Goal: Use online tool/utility: Utilize a website feature to perform a specific function

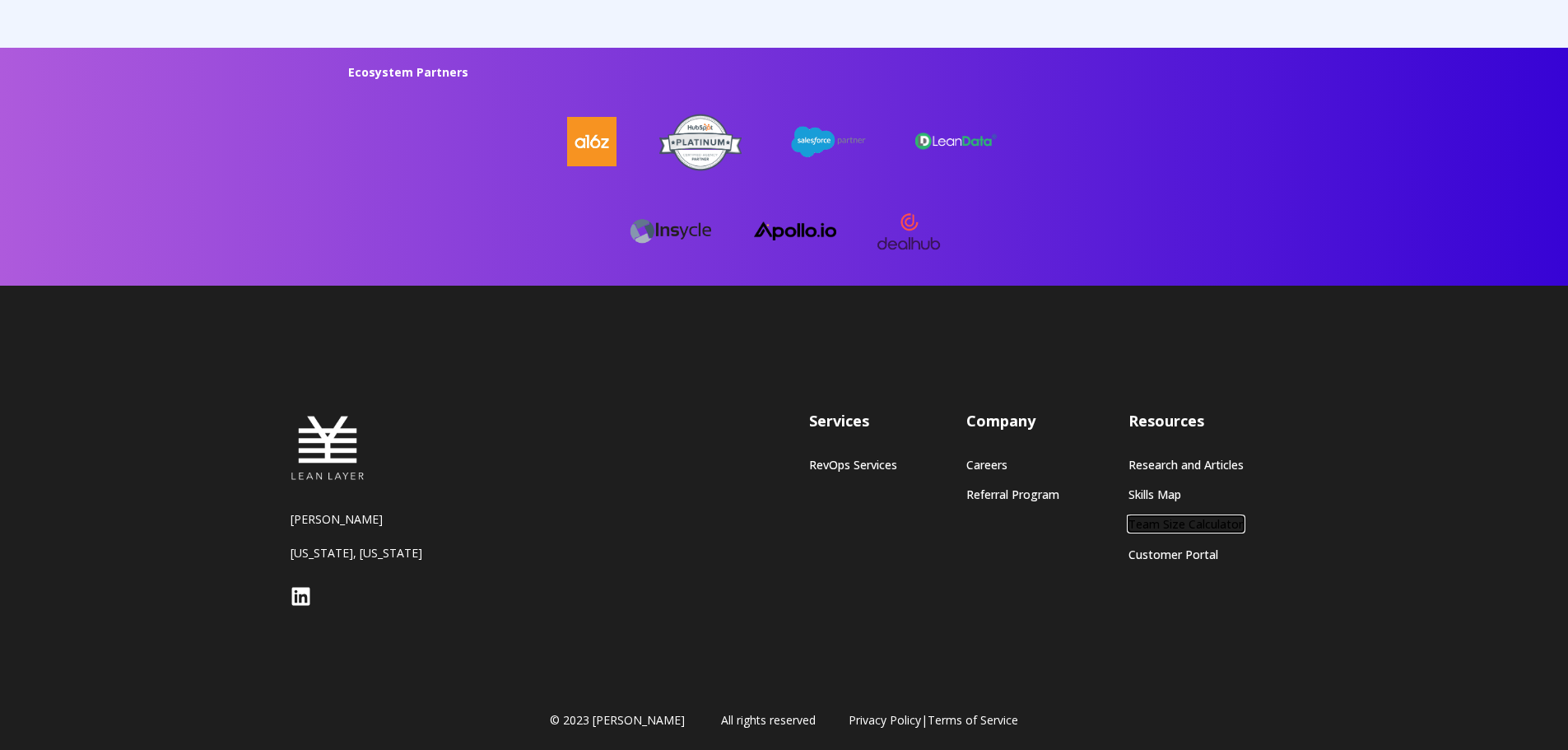
click at [1164, 518] on link "Team Size Calculator" at bounding box center [1186, 524] width 115 height 14
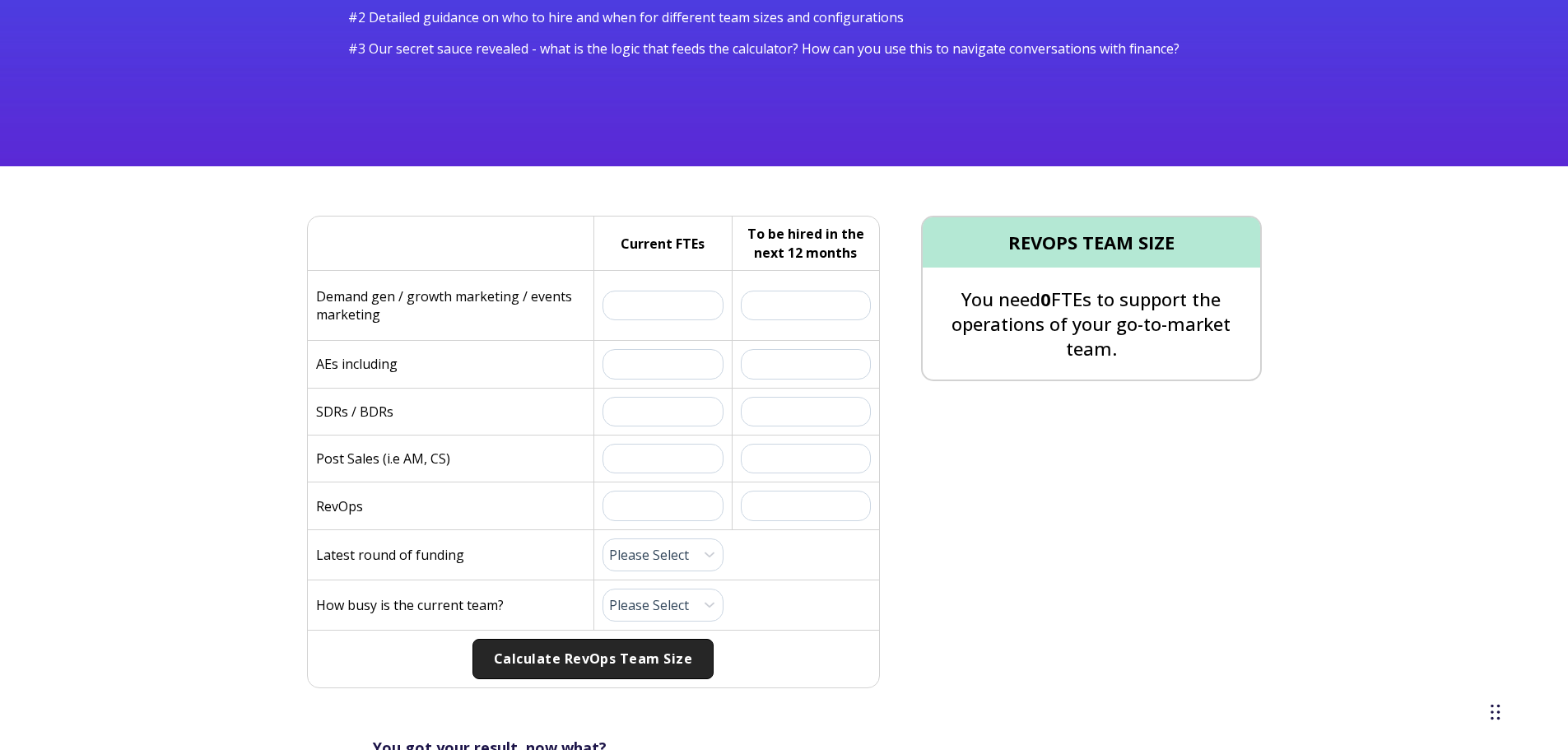
scroll to position [247, 0]
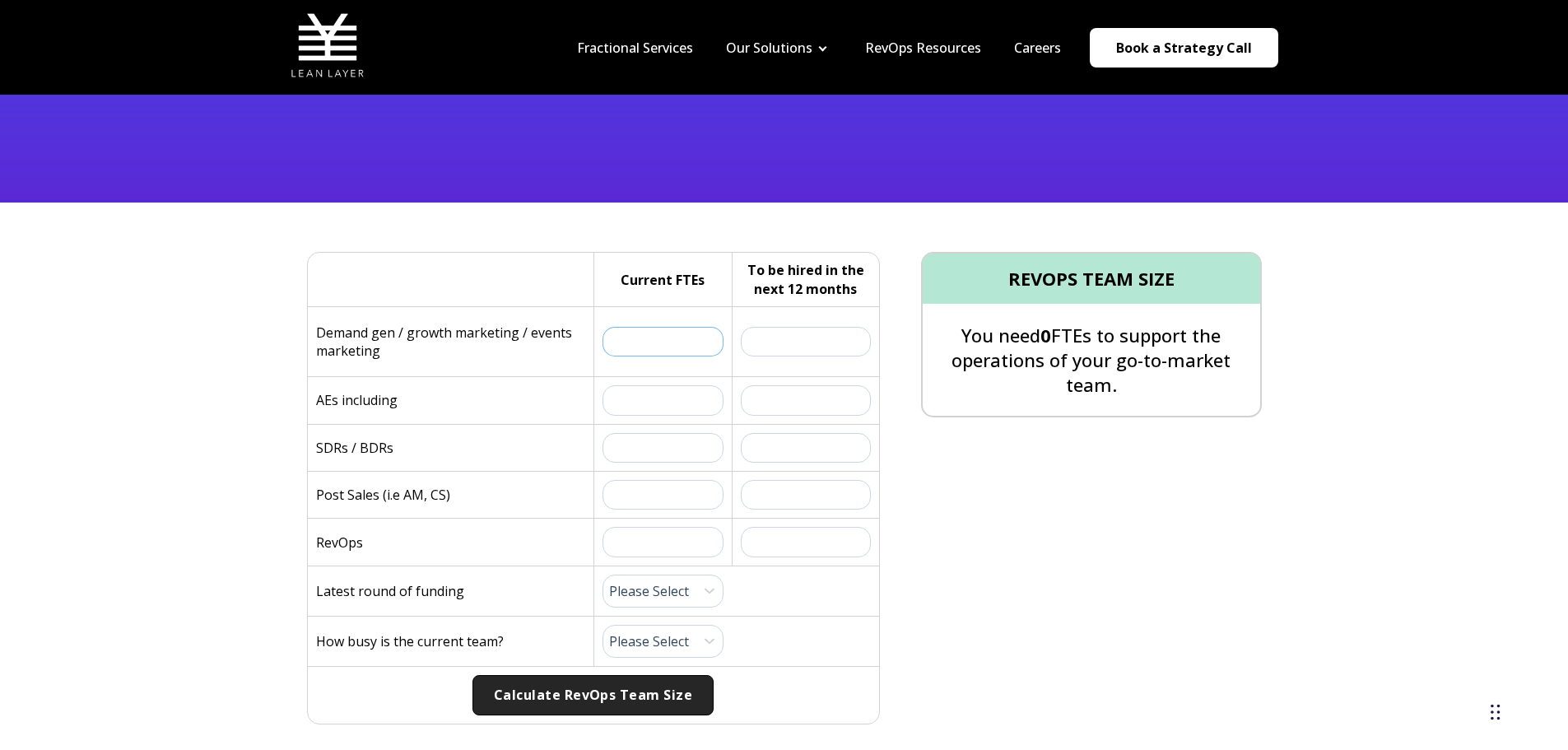
click at [653, 345] on input "text" at bounding box center [662, 341] width 122 height 30
type input "2"
click at [817, 340] on input "text" at bounding box center [806, 341] width 130 height 30
type input "1"
click at [677, 401] on input "text" at bounding box center [662, 399] width 122 height 30
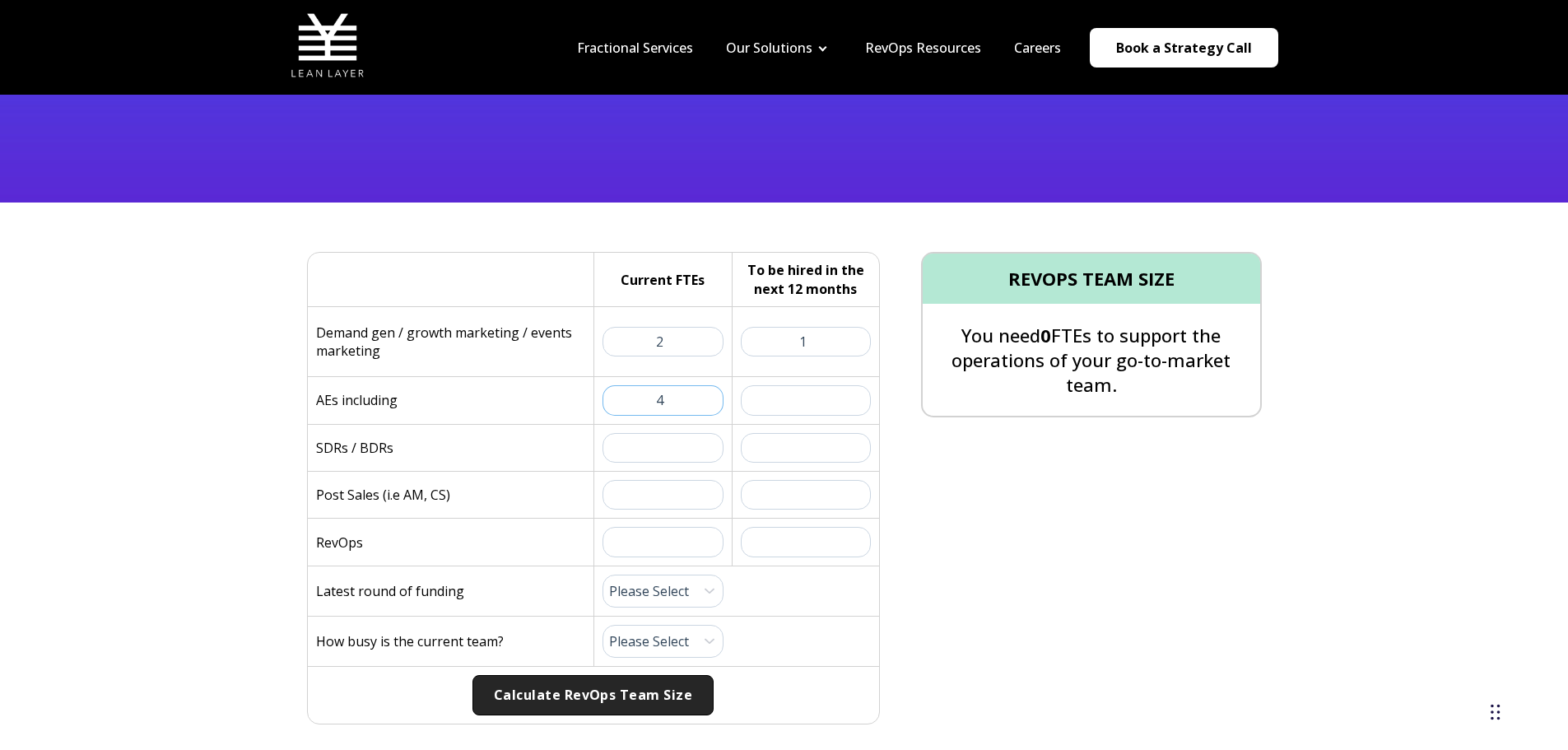
type input "4"
click at [806, 396] on input "text" at bounding box center [806, 399] width 130 height 30
type input "2"
click at [673, 445] on input "text" at bounding box center [662, 447] width 122 height 30
type input "1"
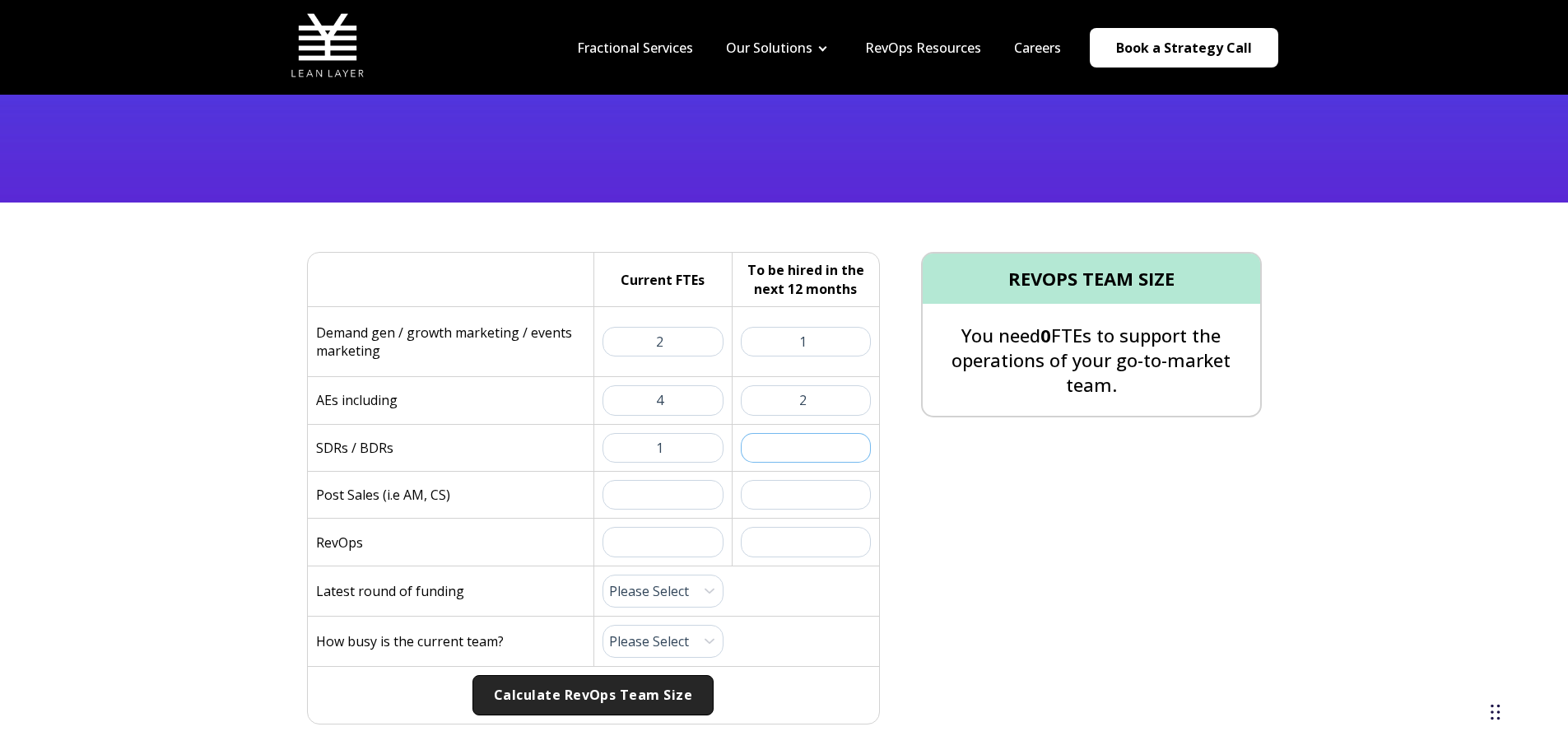
click at [789, 452] on input "text" at bounding box center [806, 447] width 130 height 30
type input "1"
click at [656, 500] on input "text" at bounding box center [662, 494] width 122 height 30
type input "1"
click at [811, 484] on input "text" at bounding box center [806, 494] width 130 height 30
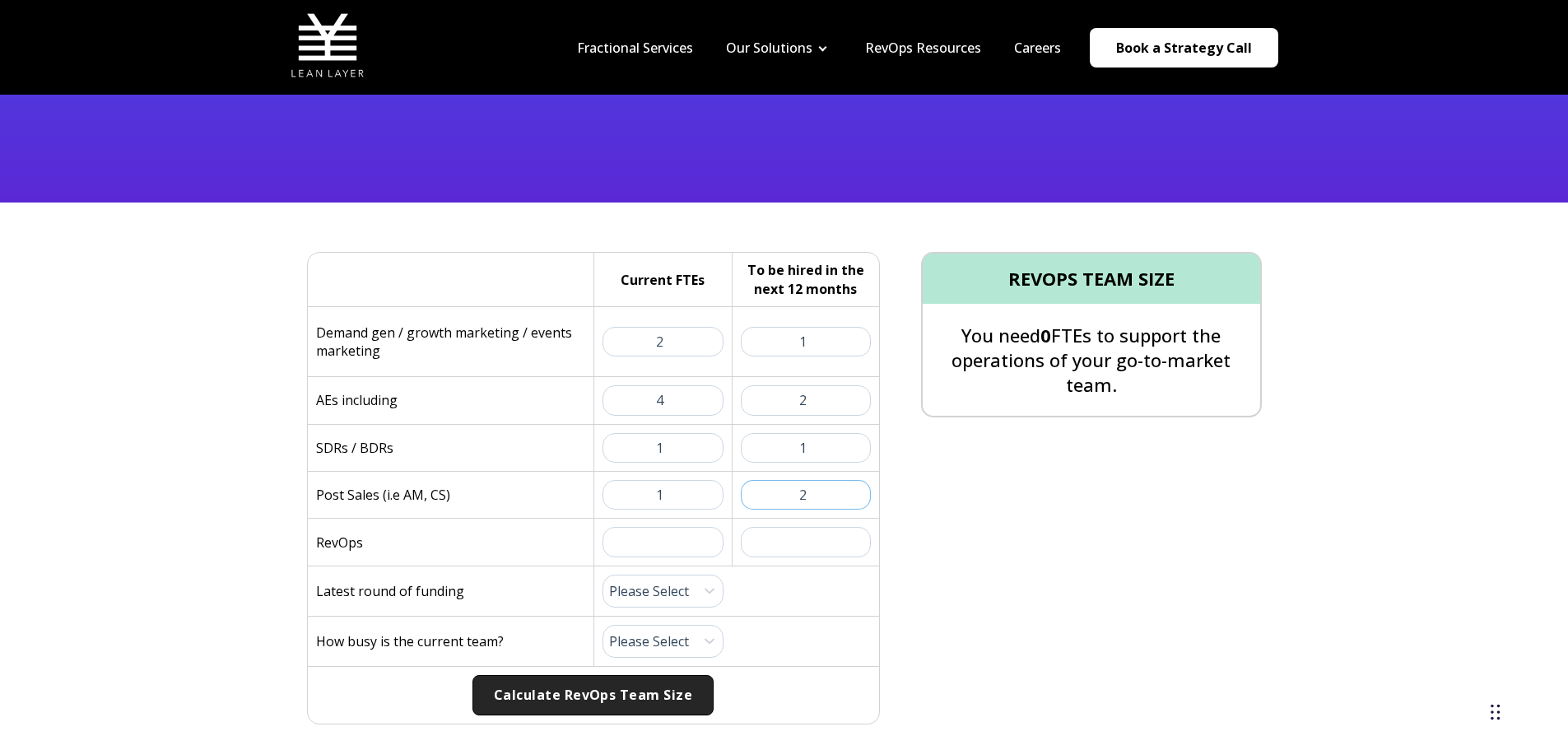
type input "2"
click at [661, 544] on input "text" at bounding box center [662, 541] width 122 height 30
type input "1"
click at [812, 545] on input "text" at bounding box center [806, 541] width 130 height 30
type input "0"
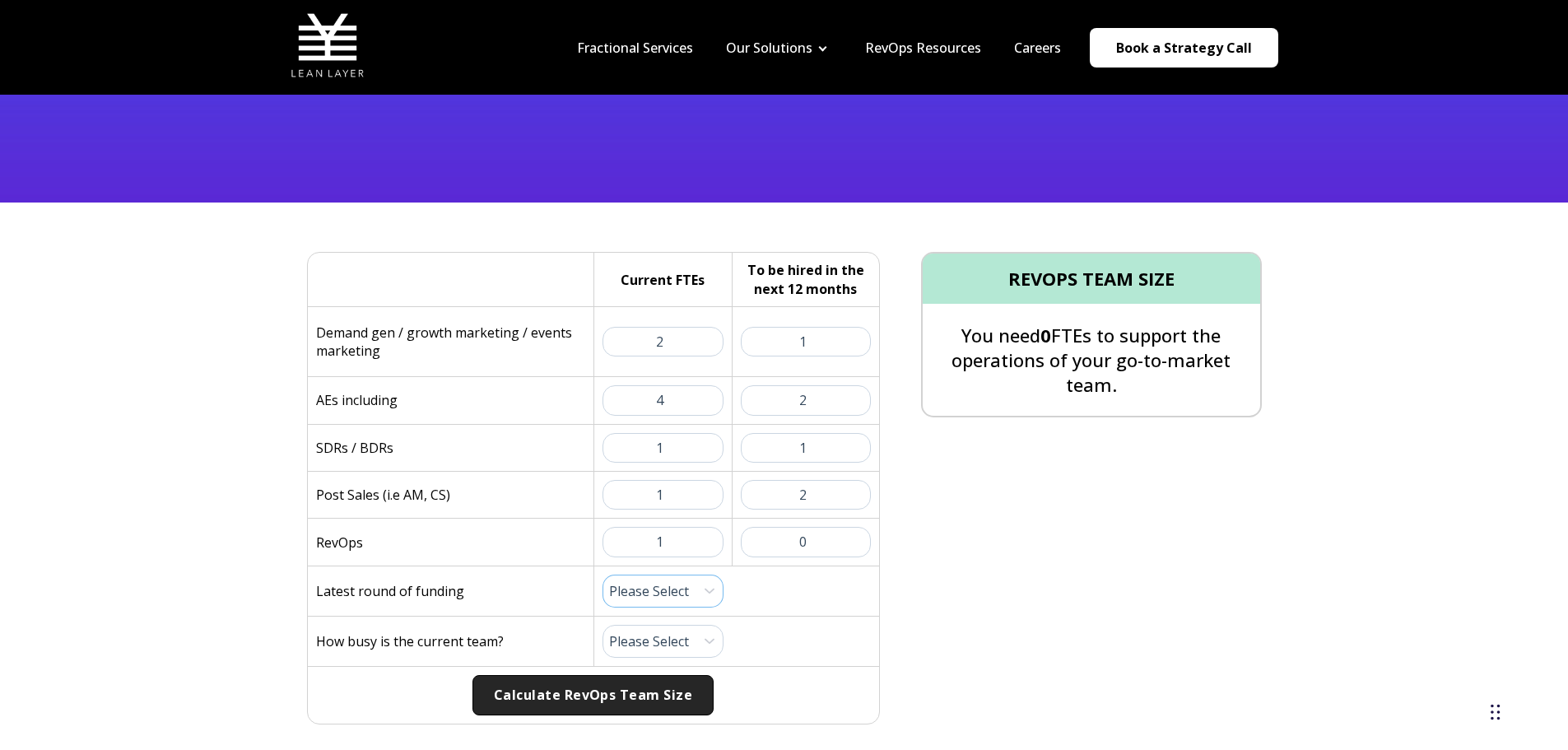
click at [702, 588] on select "Please Select Pre-Seed Seed Series A Series B Series C Late Stage" at bounding box center [662, 591] width 122 height 33
select select "series-a"
click at [602, 575] on select "Please Select Pre-Seed Seed Series A Series B Series C Late Stage" at bounding box center [662, 591] width 122 height 33
click at [687, 641] on select "Please Select 1 (Plenty of Bandwidth) 2 3 4 5 6 7 8 9 10 (Totally Underwater)" at bounding box center [662, 641] width 122 height 33
click at [602, 625] on select "Please Select 1 (Plenty of Bandwidth) 2 3 4 5 6 7 8 9 10 (Totally Underwater)" at bounding box center [662, 641] width 122 height 33
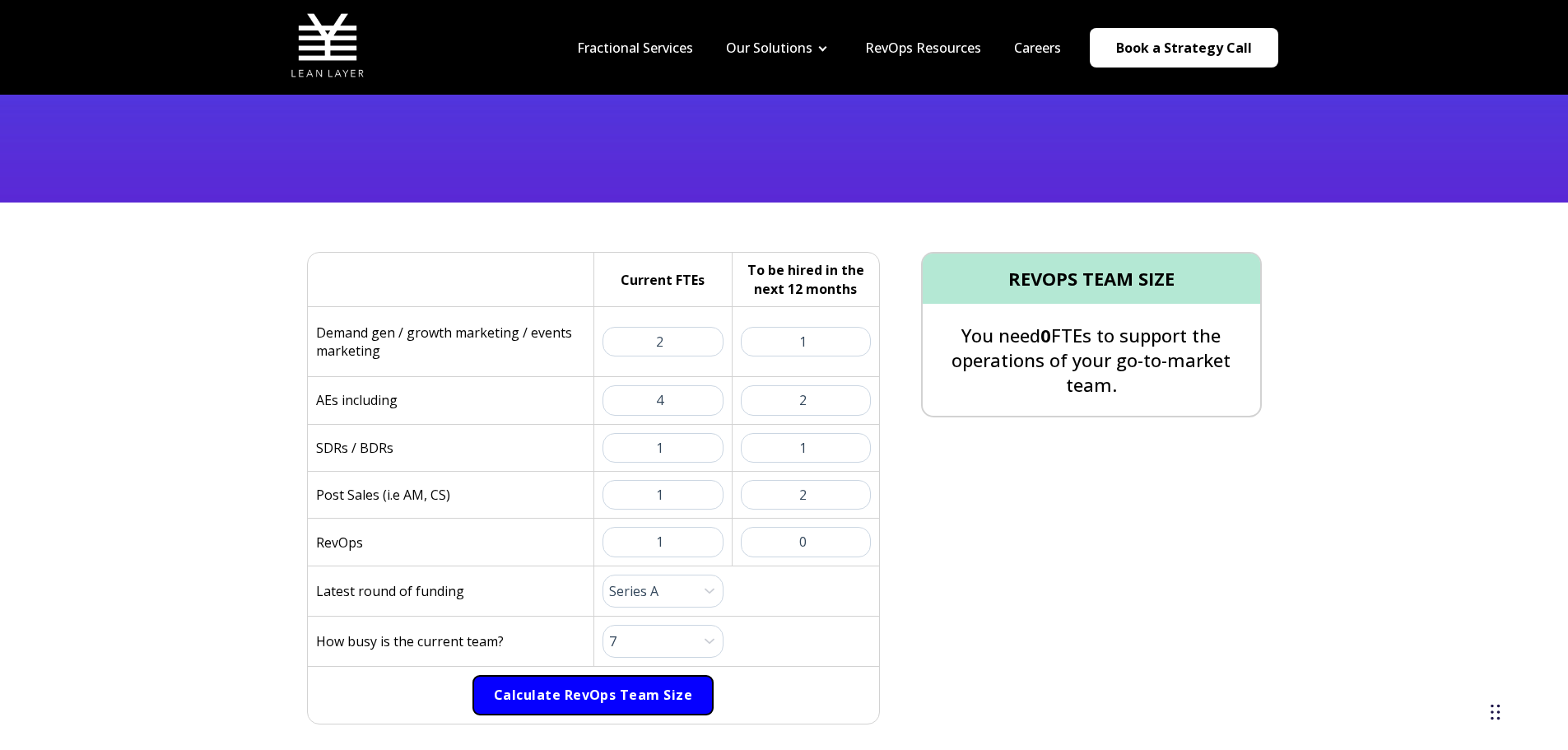
click at [622, 690] on button "Calculate RevOps Team Size" at bounding box center [593, 695] width 241 height 41
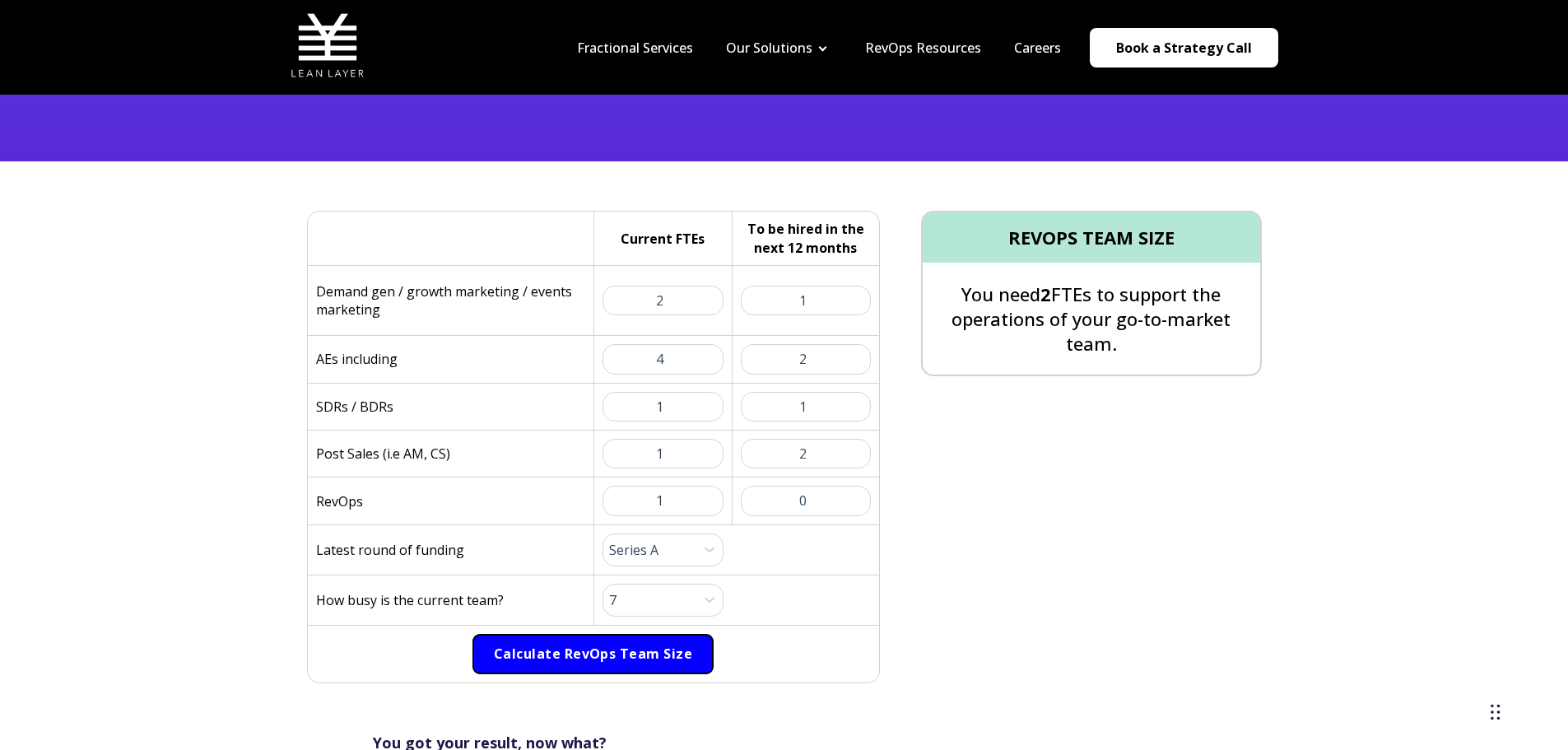
scroll to position [330, 0]
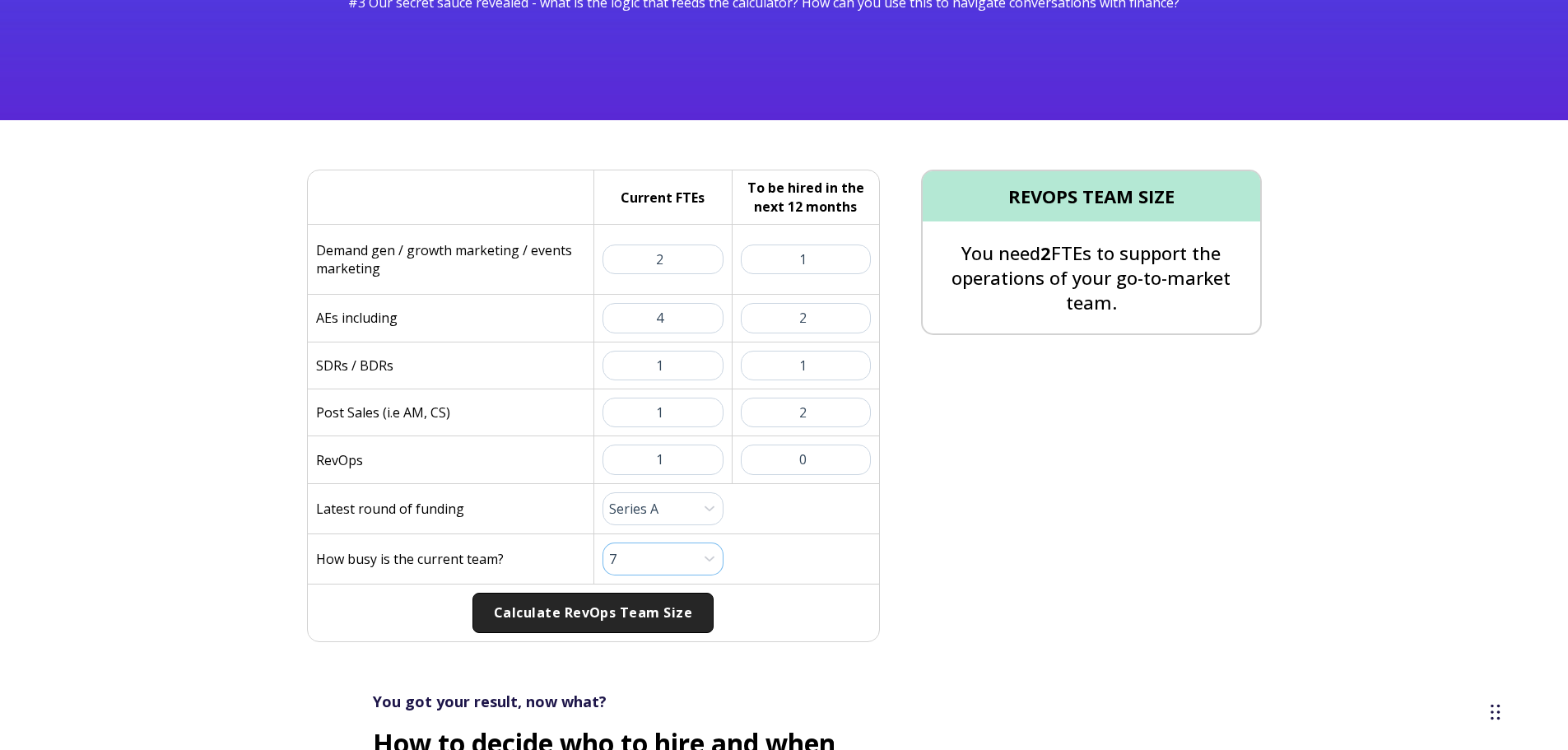
click at [700, 559] on select "Please Select 1 (Plenty of Bandwidth) 2 3 4 5 6 7 8 9 10 (Totally Underwater)" at bounding box center [662, 559] width 122 height 33
click at [602, 543] on select "Please Select 1 (Plenty of Bandwidth) 2 3 4 5 6 7 8 9 10 (Totally Underwater)" at bounding box center [662, 559] width 122 height 33
click at [636, 616] on button "Calculate RevOps Team Size" at bounding box center [593, 613] width 241 height 41
click at [706, 558] on select "Please Select 1 (Plenty of Bandwidth) 2 3 4 5 6 7 8 9 10 (Totally Underwater)" at bounding box center [662, 559] width 122 height 33
select select "9"
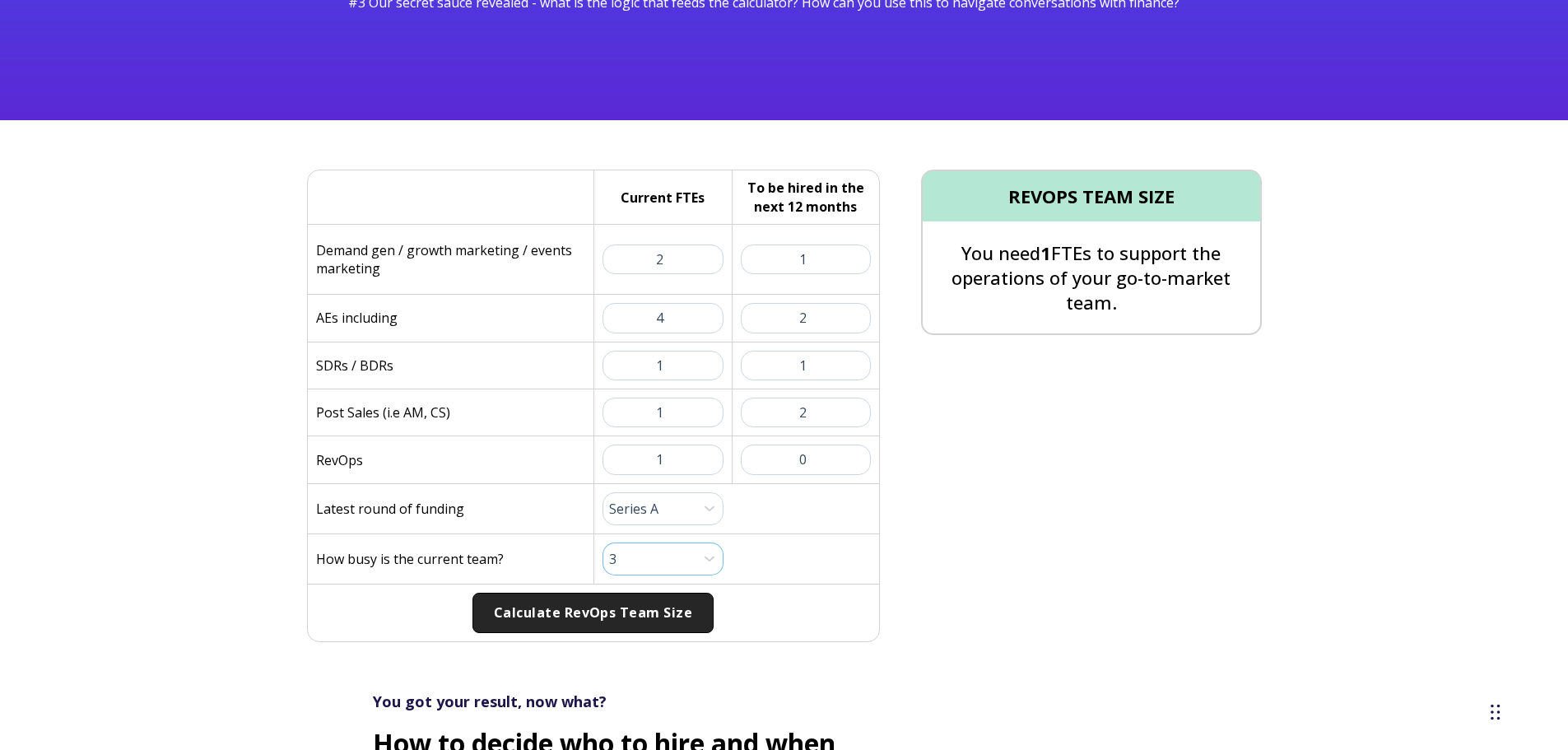
click at [602, 543] on select "Please Select 1 (Plenty of Bandwidth) 2 3 4 5 6 7 8 9 10 (Totally Underwater)" at bounding box center [662, 559] width 122 height 33
click at [661, 609] on button "Calculate RevOps Team Size" at bounding box center [593, 613] width 241 height 41
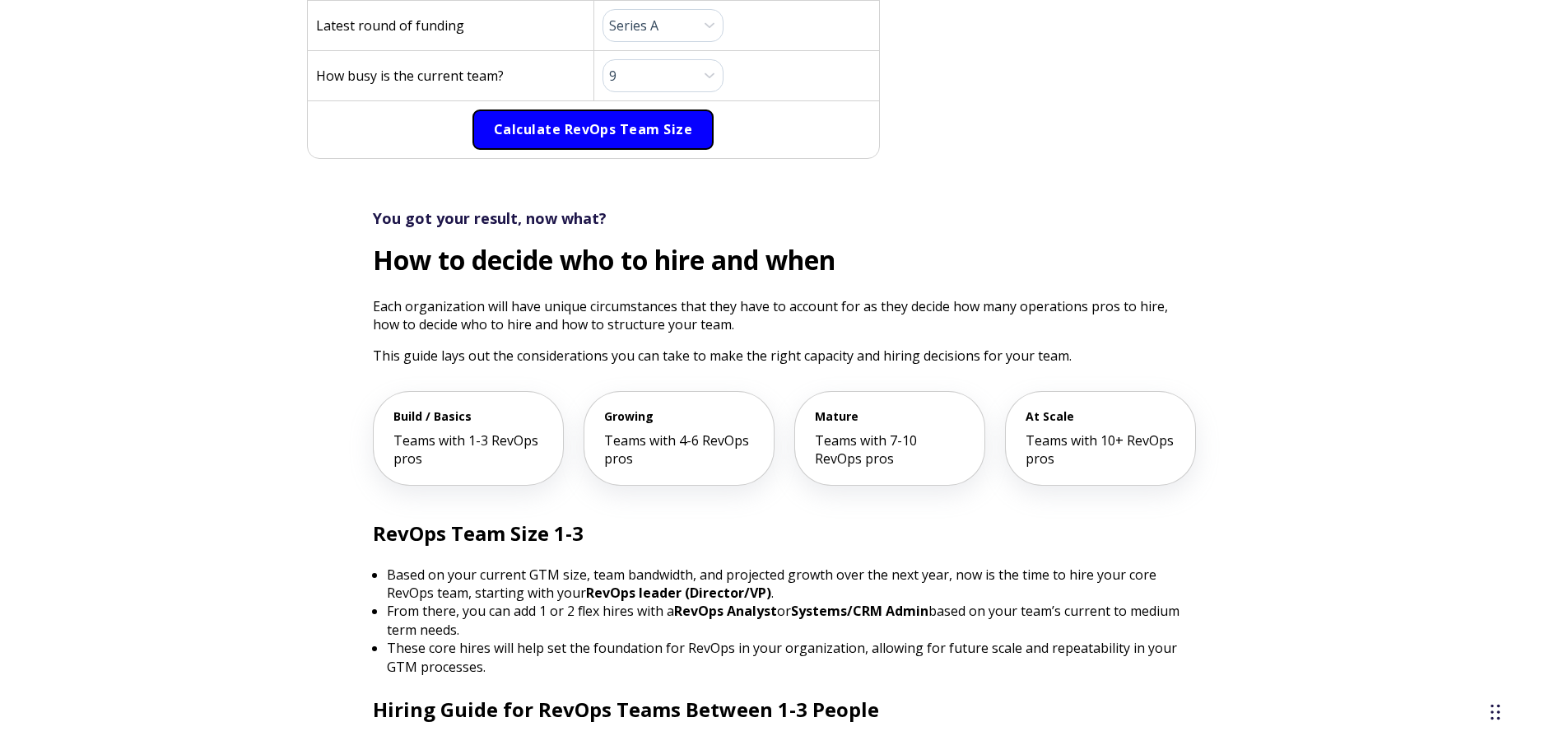
scroll to position [824, 0]
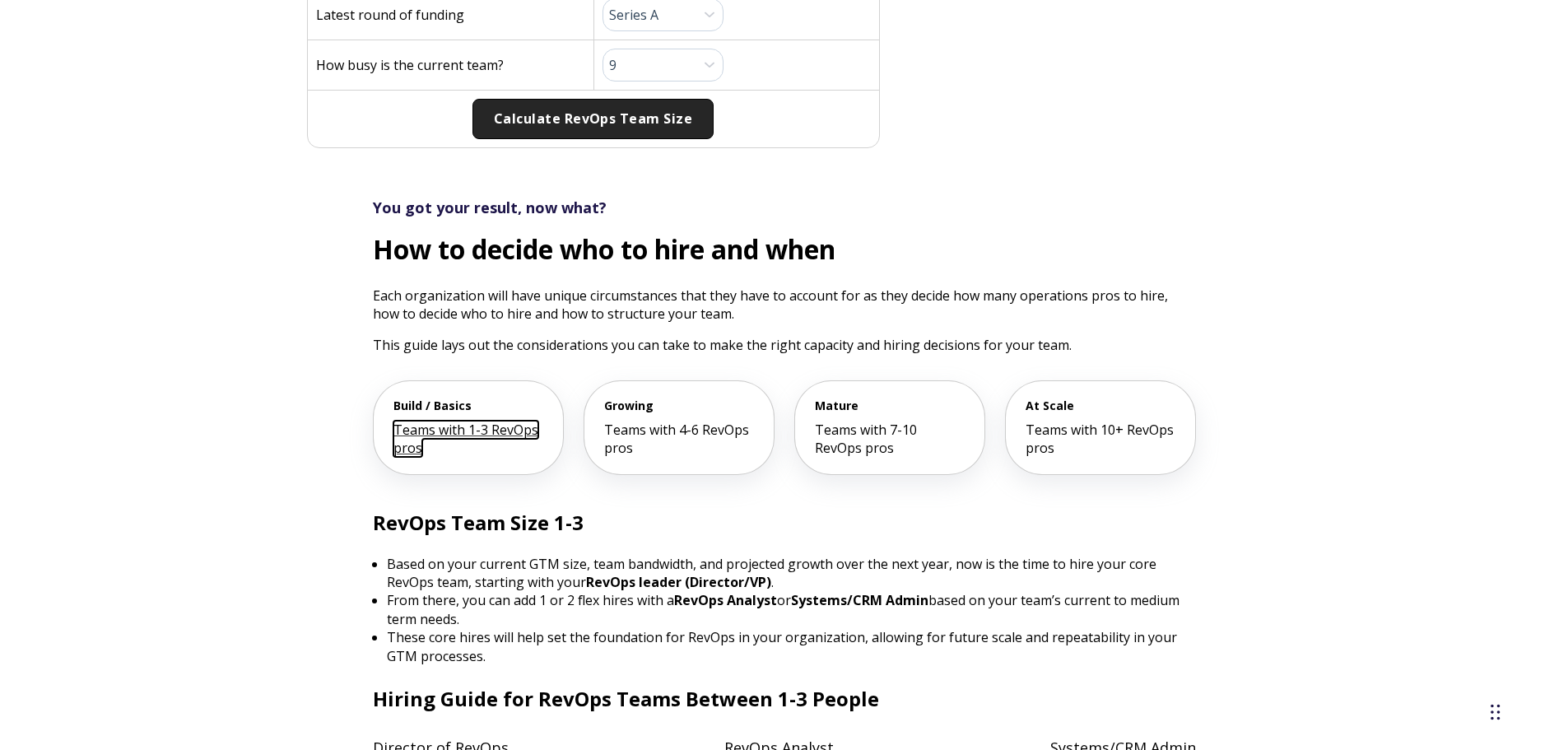
click at [431, 434] on span "Teams with 1-3 RevOps pros" at bounding box center [465, 439] width 145 height 36
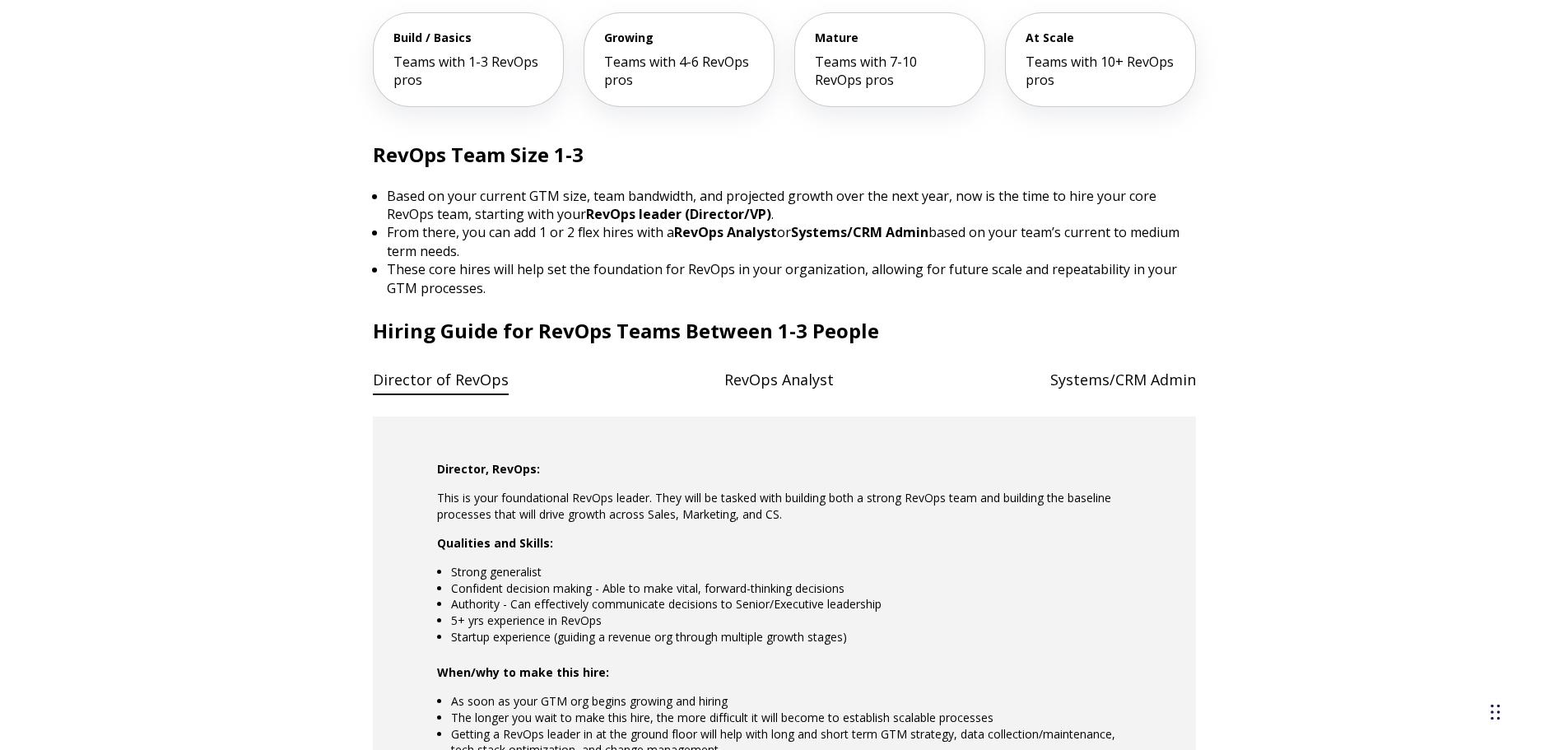
click at [660, 64] on span "Teams with 4-6 RevOps pros" at bounding box center [676, 71] width 145 height 36
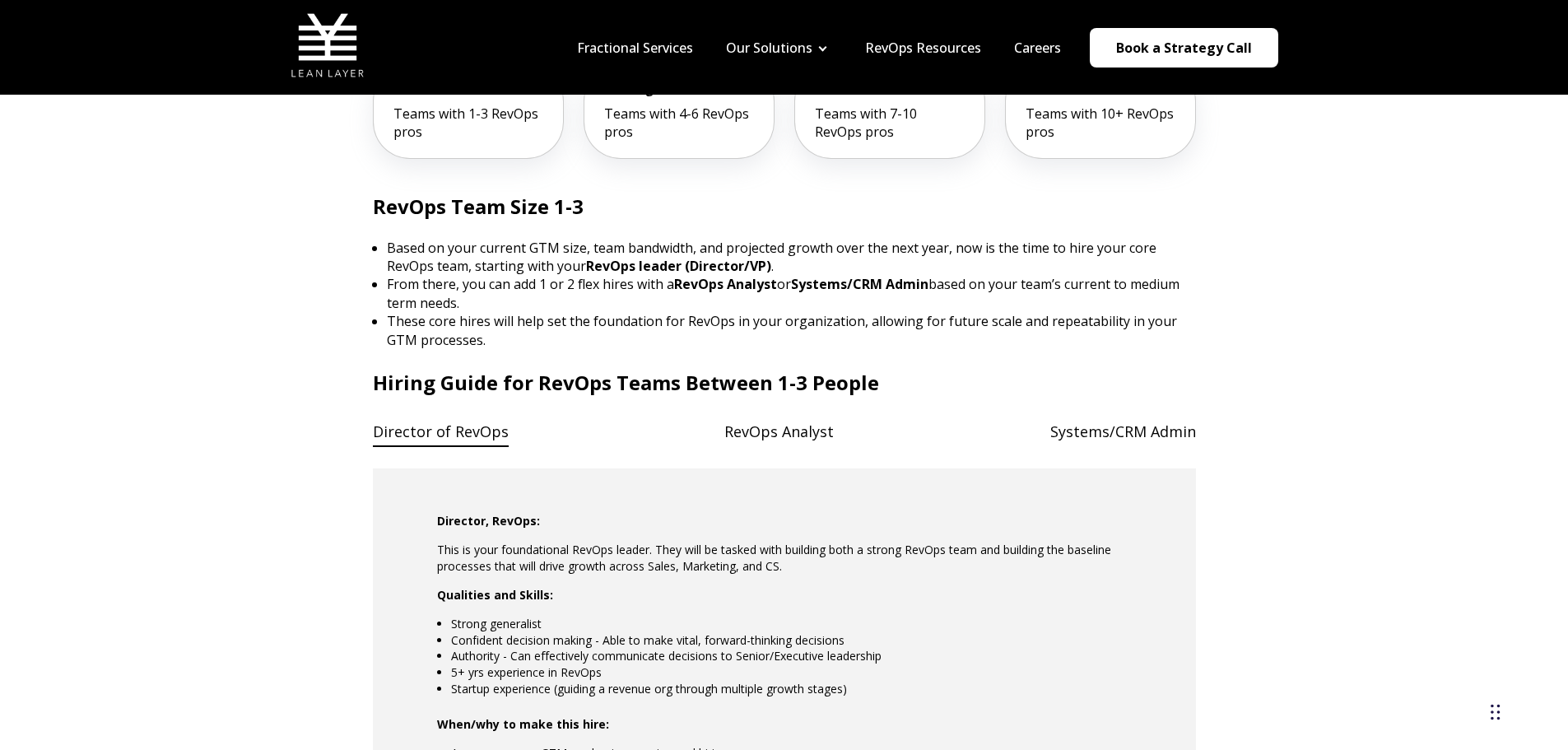
scroll to position [1109, 0]
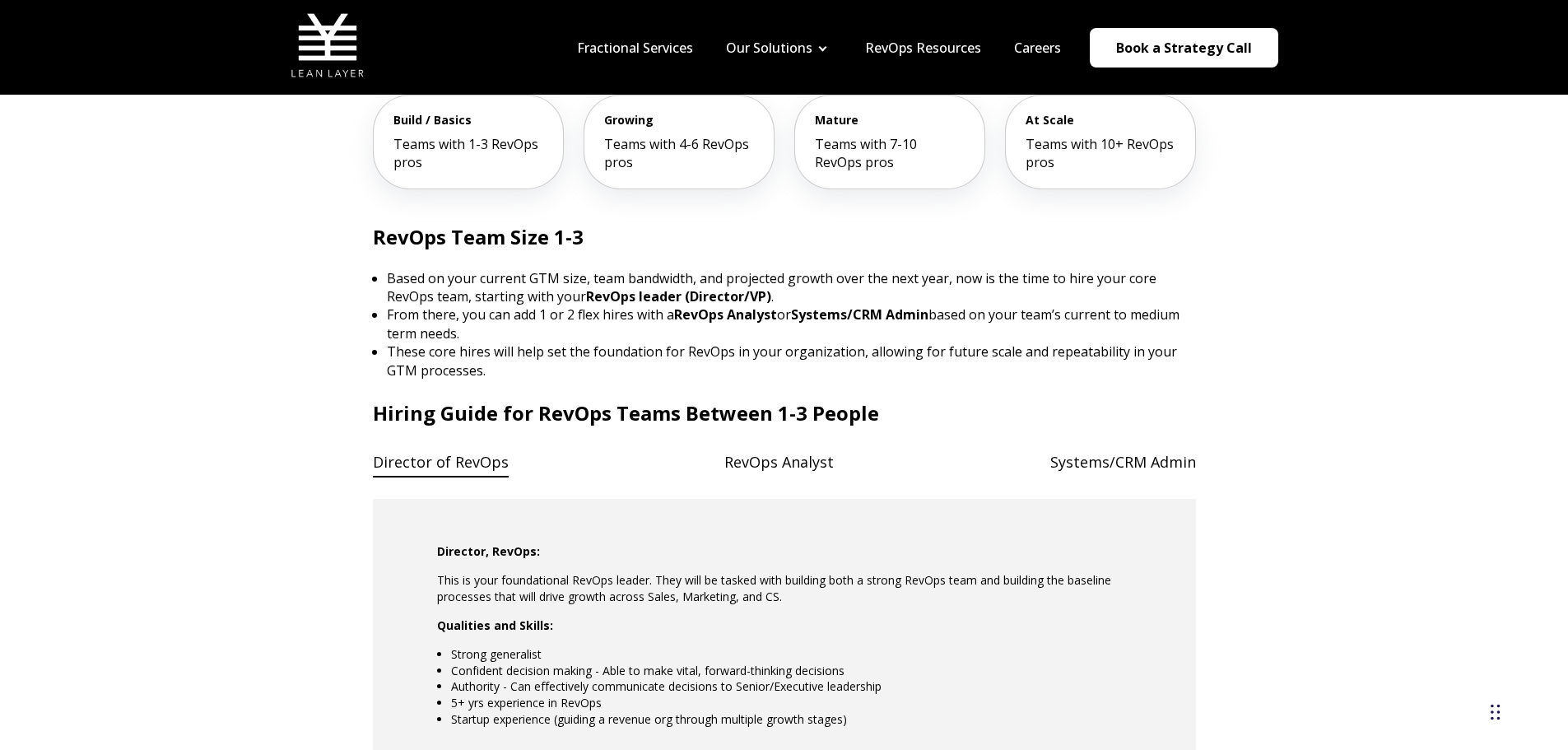
click at [742, 466] on h4 "RevOps Analyst" at bounding box center [778, 462] width 109 height 34
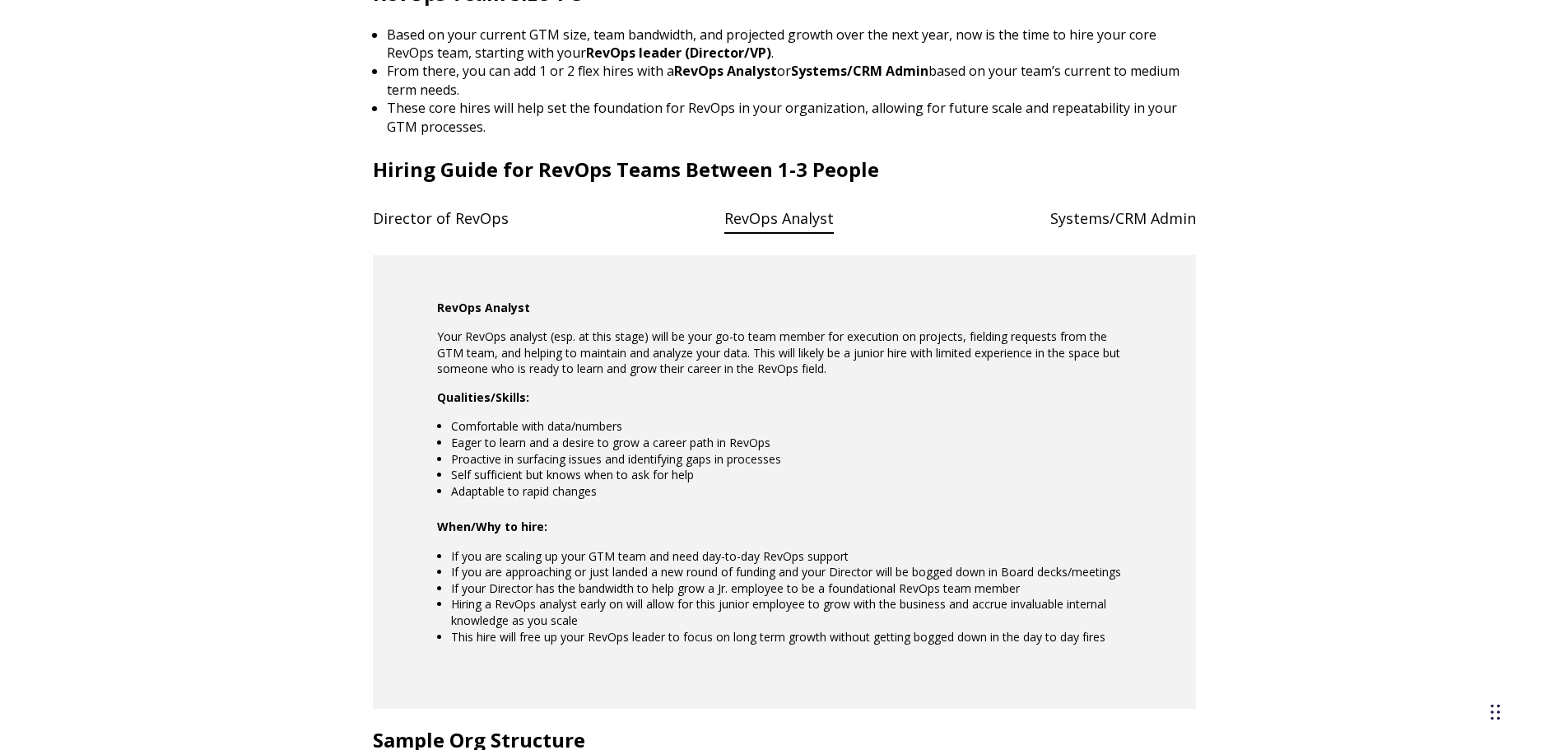
scroll to position [1356, 0]
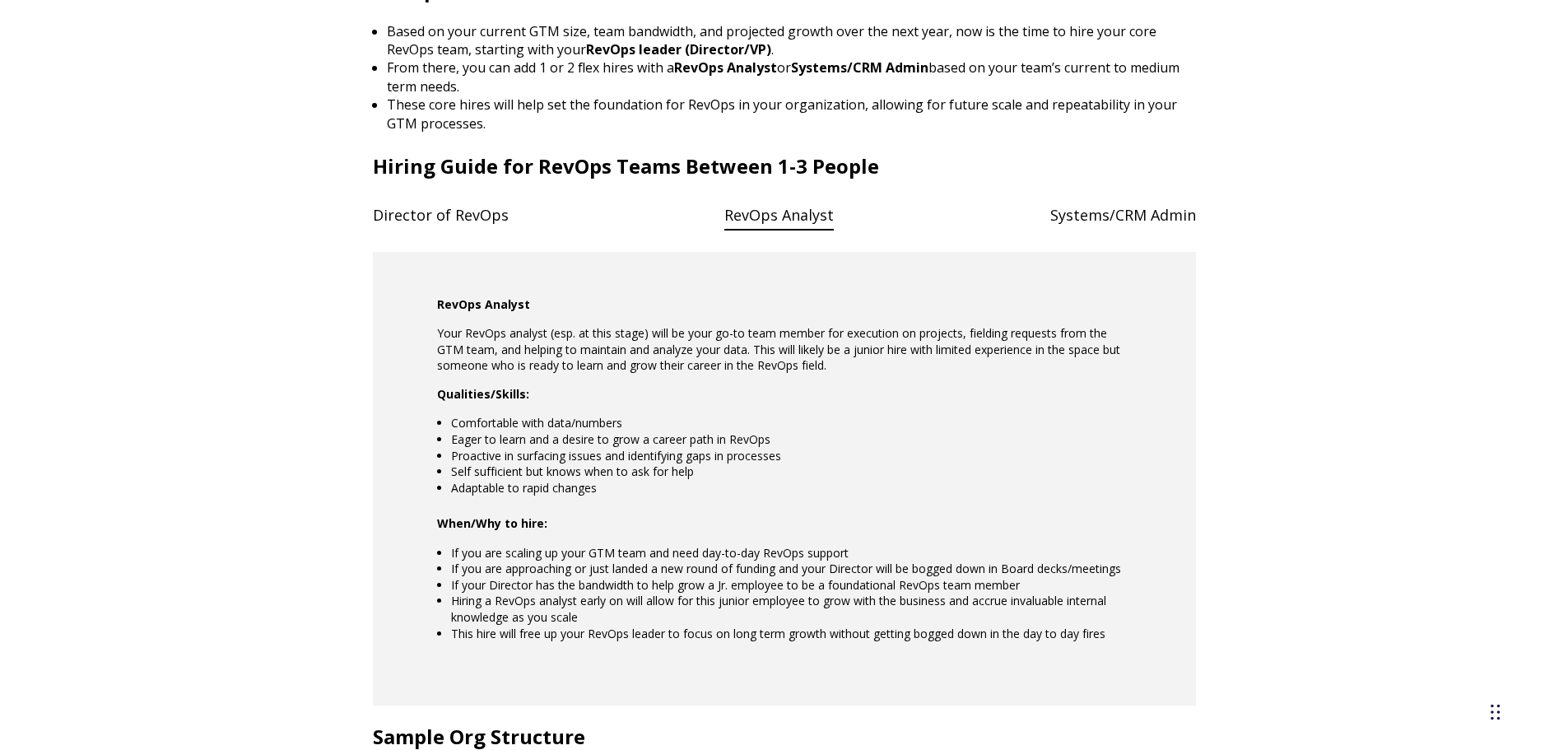
click at [1127, 219] on h4 "Systems/CRM Admin" at bounding box center [1123, 215] width 146 height 34
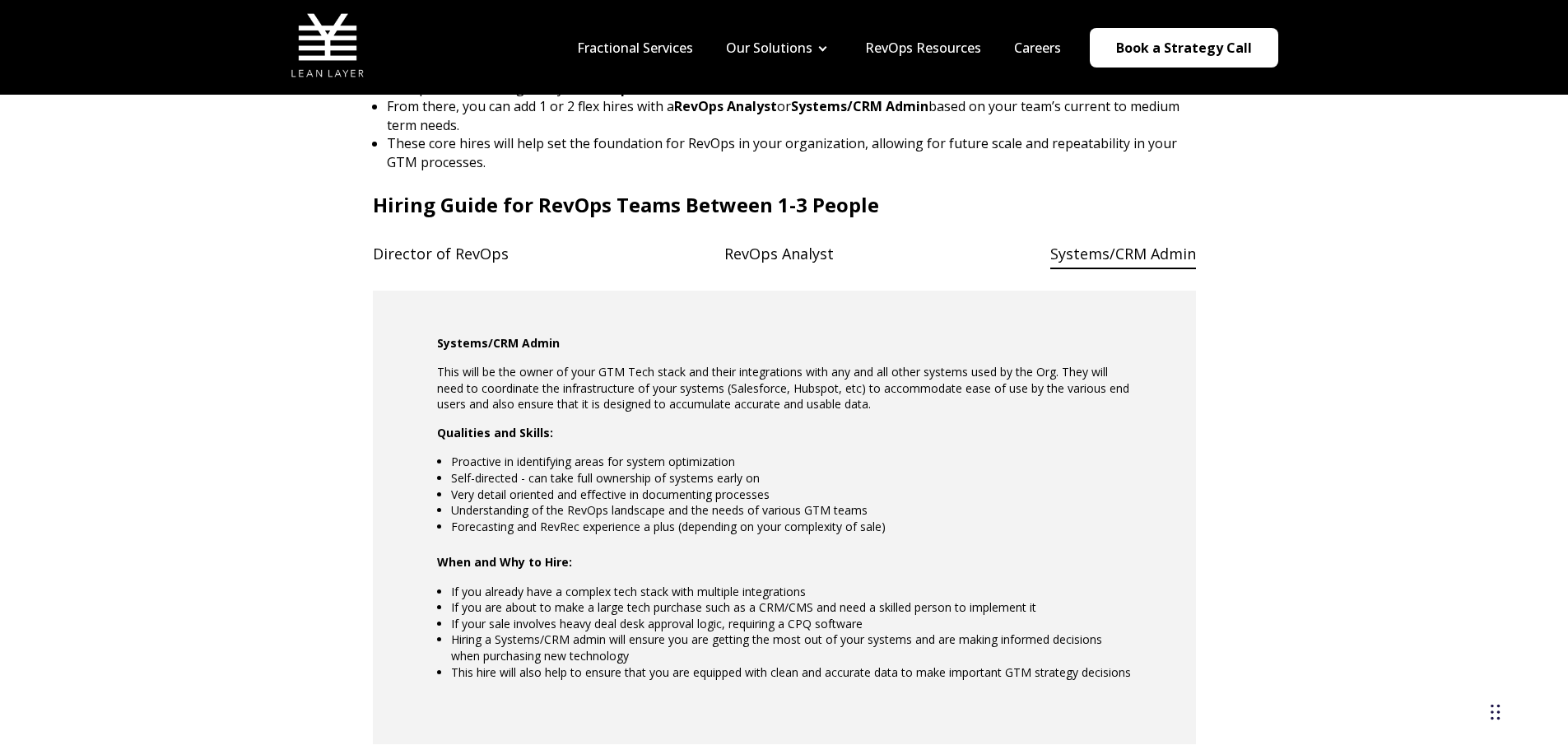
scroll to position [1274, 0]
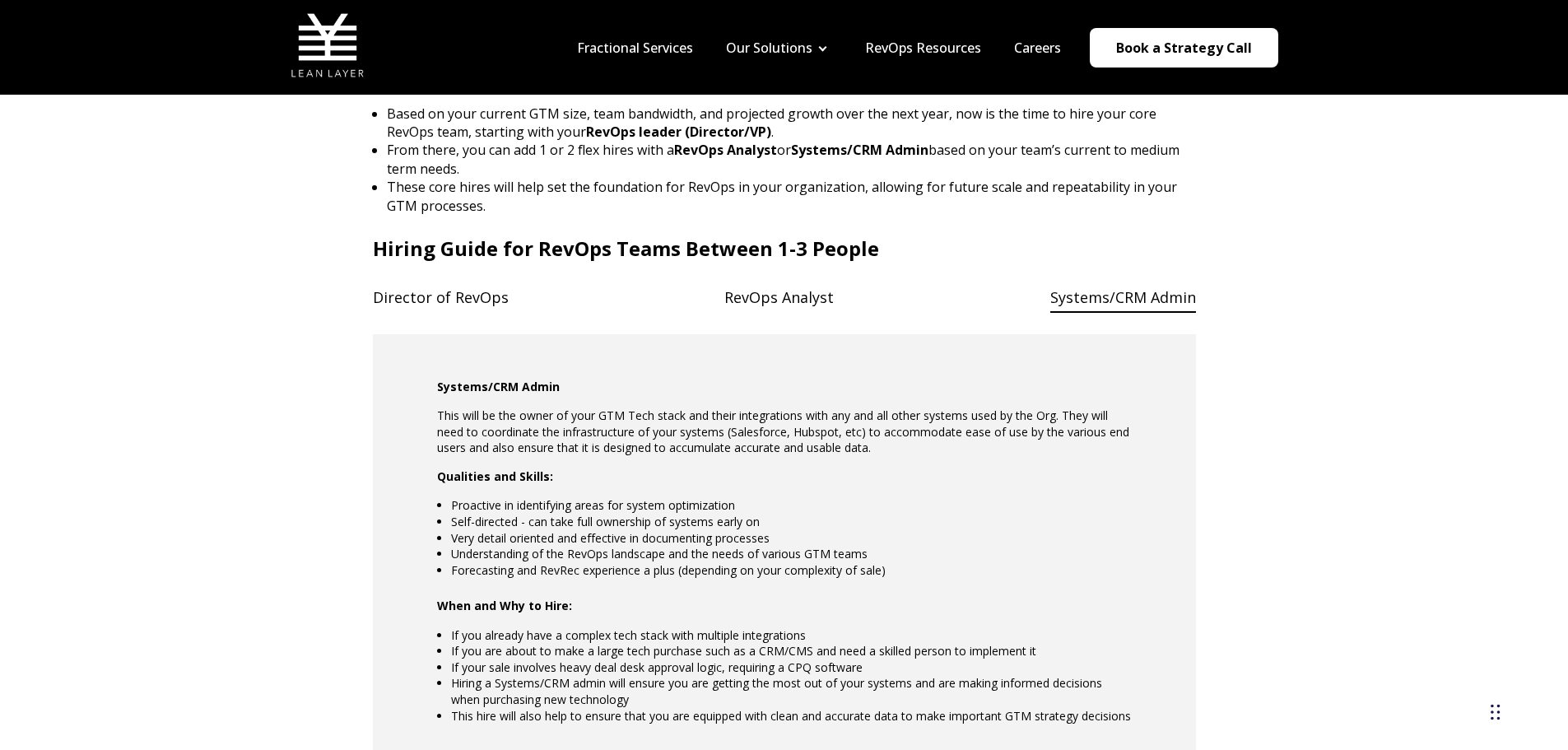
click at [469, 295] on h4 "Director of RevOps" at bounding box center [440, 297] width 136 height 34
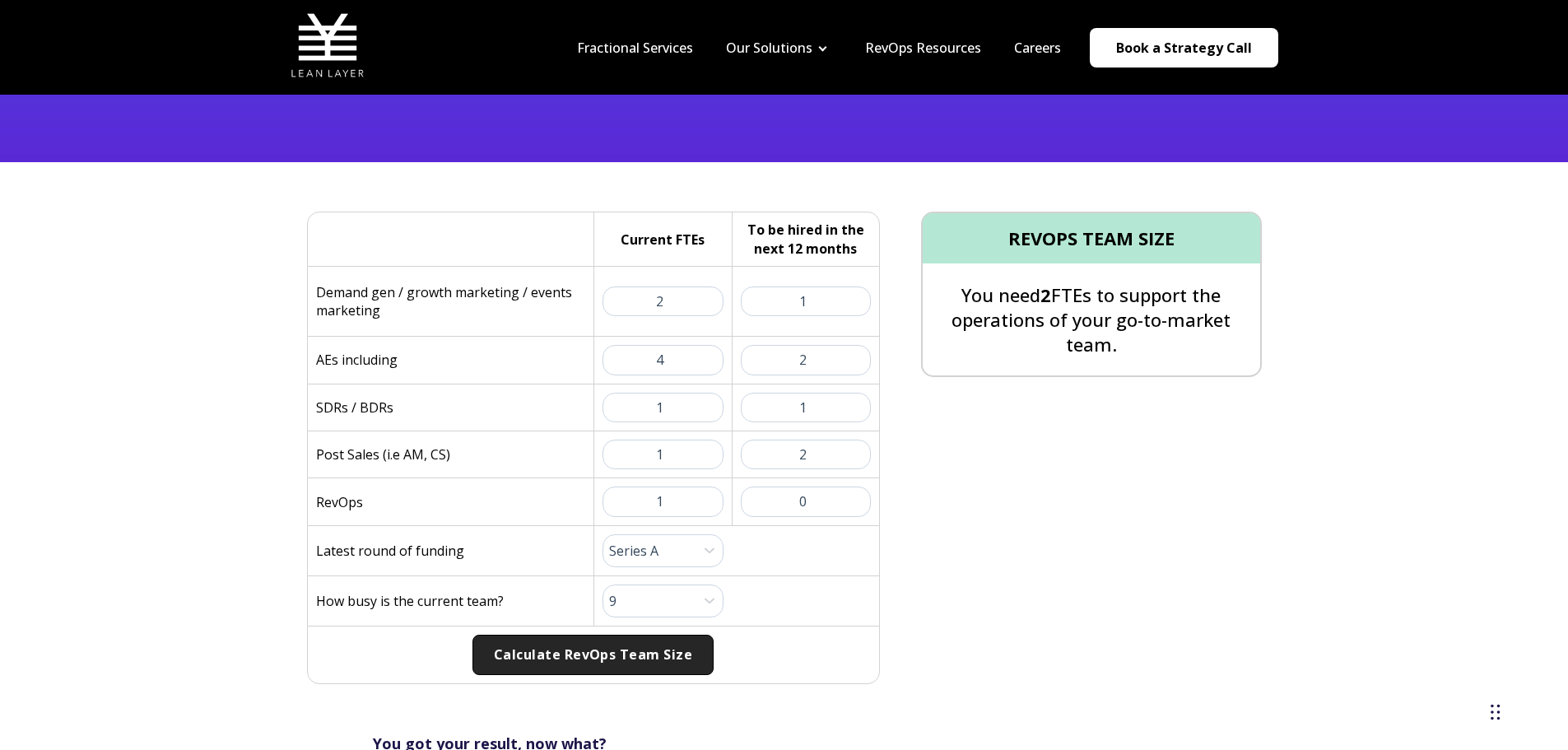
scroll to position [285, 0]
